Goal: Task Accomplishment & Management: Manage account settings

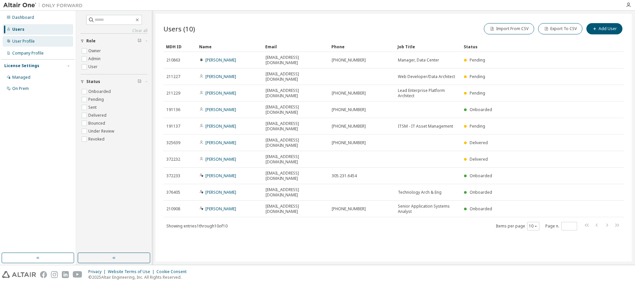
click at [30, 42] on div "User Profile" at bounding box center [23, 41] width 23 height 5
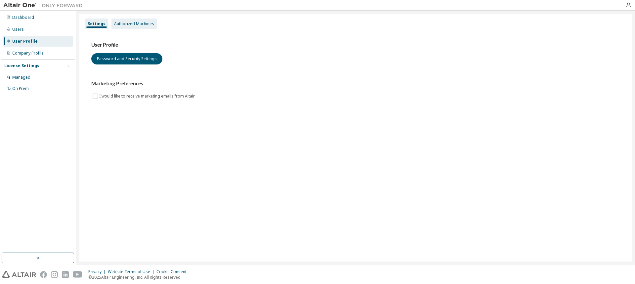
click at [133, 25] on div "Authorized Machines" at bounding box center [134, 23] width 40 height 5
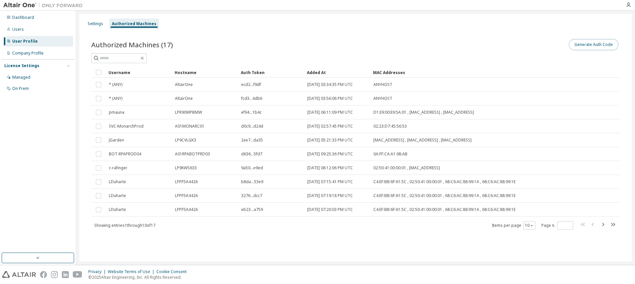
click at [598, 45] on button "Generate Auth Code" at bounding box center [594, 44] width 50 height 11
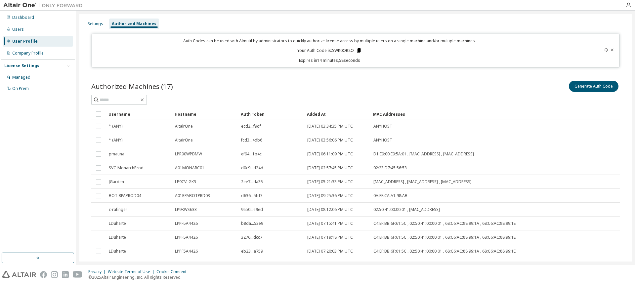
click at [358, 50] on icon at bounding box center [359, 50] width 4 height 5
click at [95, 23] on div "Settings" at bounding box center [96, 23] width 16 height 5
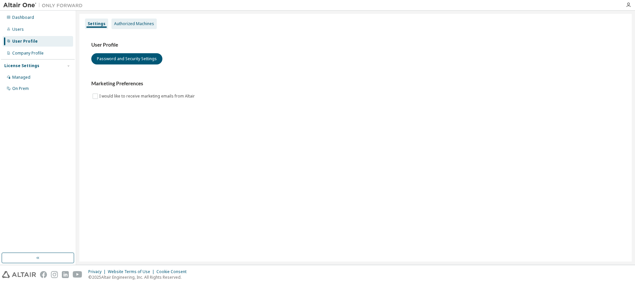
click at [130, 24] on div "Authorized Machines" at bounding box center [134, 23] width 40 height 5
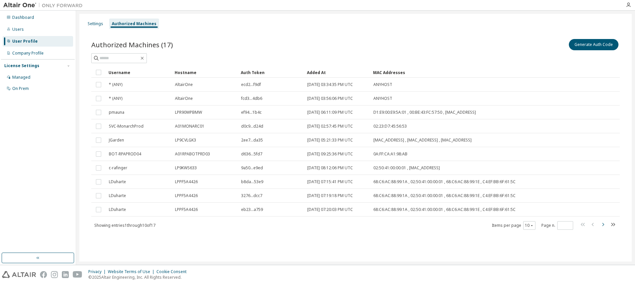
click at [604, 223] on icon "button" at bounding box center [603, 225] width 8 height 8
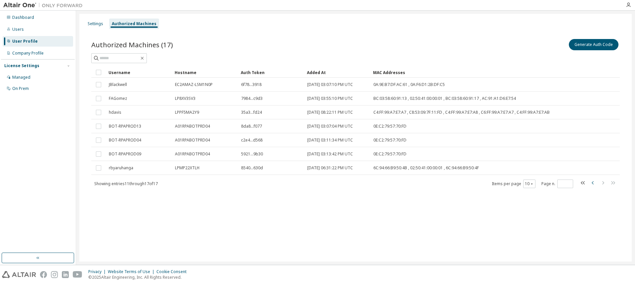
click at [593, 185] on icon "button" at bounding box center [593, 182] width 2 height 3
type input "*"
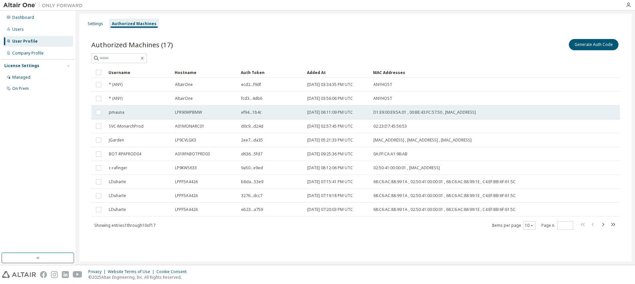
click at [194, 110] on span "LPR90WPBMW" at bounding box center [188, 112] width 27 height 5
click at [601, 44] on button "Delete Auth Token" at bounding box center [596, 44] width 46 height 11
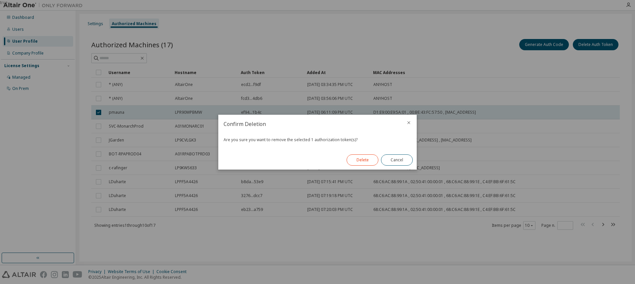
click at [366, 161] on button "Delete" at bounding box center [363, 160] width 32 height 11
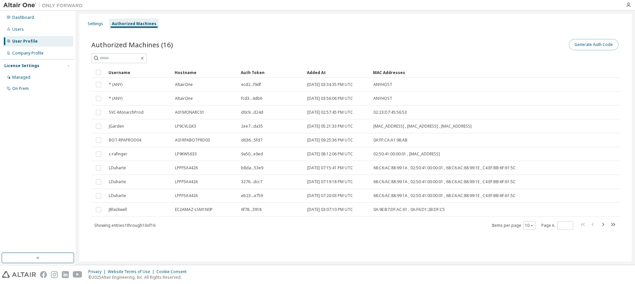
click at [595, 43] on button "Generate Auth Code" at bounding box center [594, 44] width 50 height 11
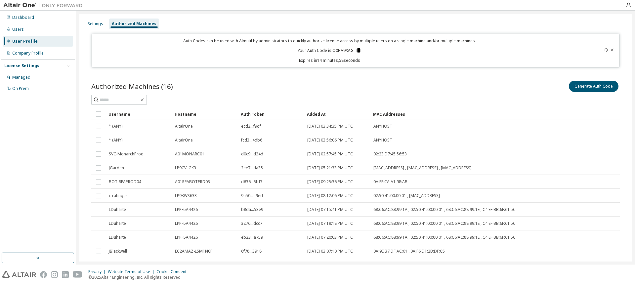
click at [356, 49] on icon at bounding box center [359, 51] width 6 height 6
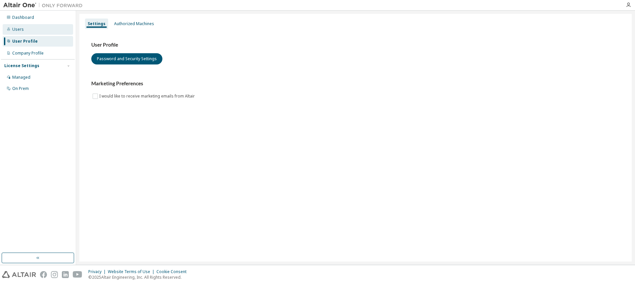
click at [18, 30] on div "Users" at bounding box center [18, 29] width 12 height 5
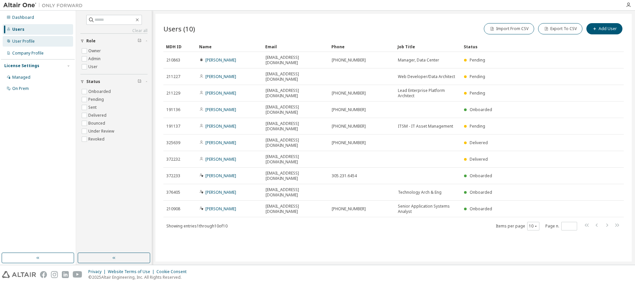
click at [27, 41] on div "User Profile" at bounding box center [23, 41] width 23 height 5
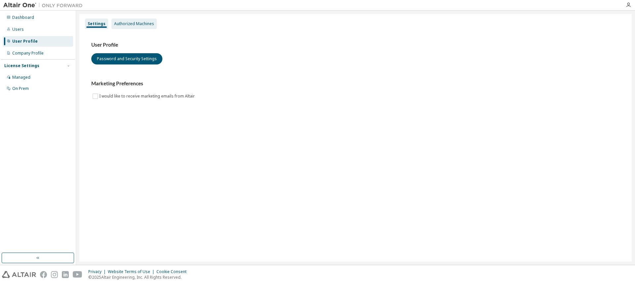
click at [144, 24] on div "Authorized Machines" at bounding box center [134, 23] width 40 height 5
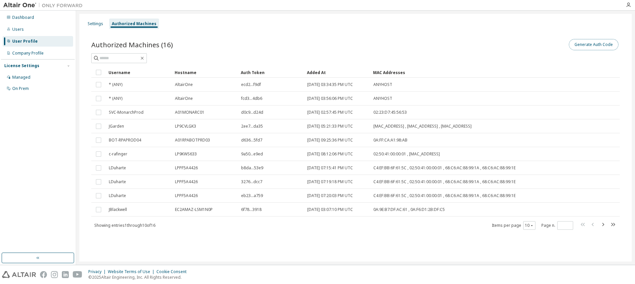
click at [601, 45] on button "Generate Auth Code" at bounding box center [594, 44] width 50 height 11
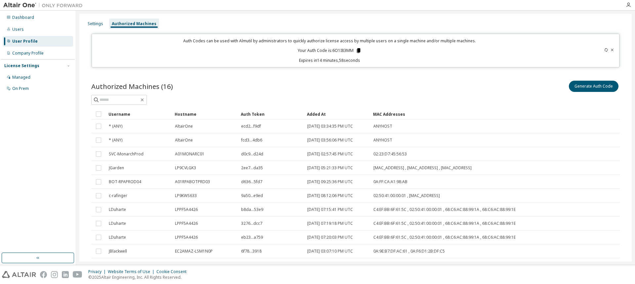
click at [357, 52] on icon at bounding box center [359, 50] width 4 height 5
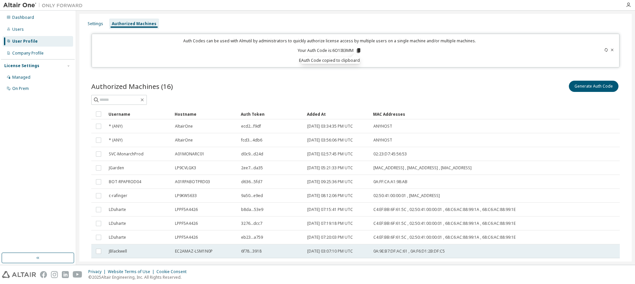
click at [195, 249] on span "EC2AMAZ-LSM1N0P" at bounding box center [194, 251] width 38 height 5
click at [99, 23] on div "Settings" at bounding box center [96, 23] width 16 height 5
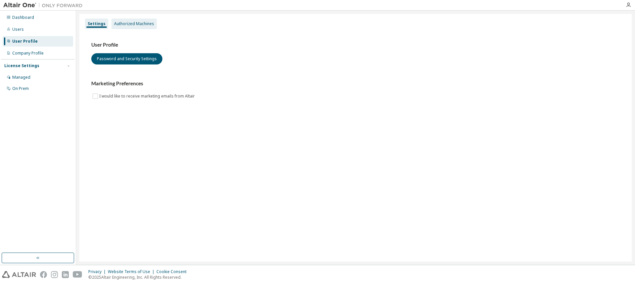
click at [134, 24] on div "Authorized Machines" at bounding box center [134, 23] width 40 height 5
